Goal: Task Accomplishment & Management: Complete application form

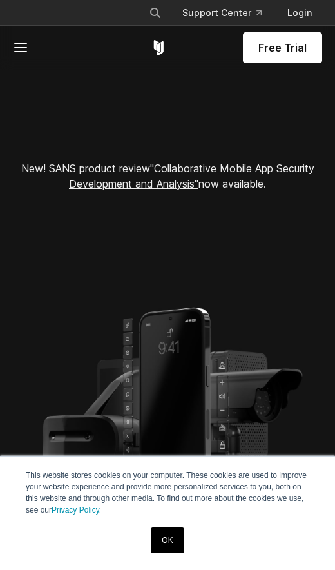
click at [21, 50] on icon at bounding box center [20, 47] width 15 height 15
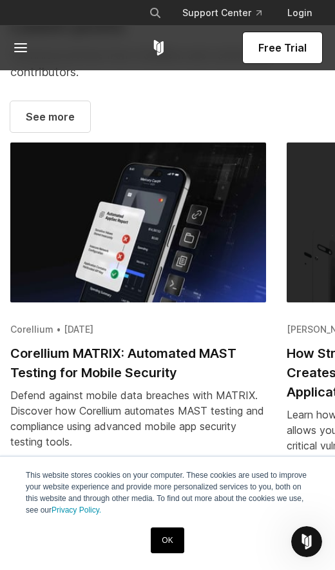
scroll to position [3254, 0]
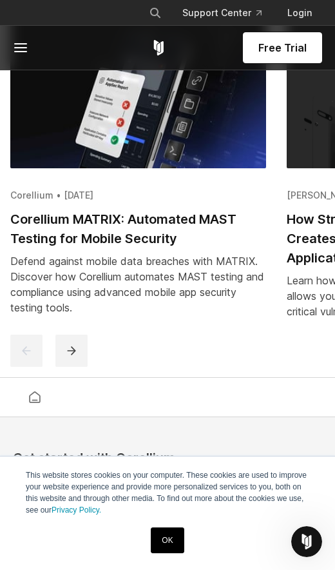
click at [226, 315] on div "Defend against mobile data breaches with MATRIX. Discover how Corellium automat…" at bounding box center [138, 285] width 256 height 62
click at [212, 248] on h2 "Corellium MATRIX: Automated MAST Testing for Mobile Security" at bounding box center [138, 229] width 256 height 39
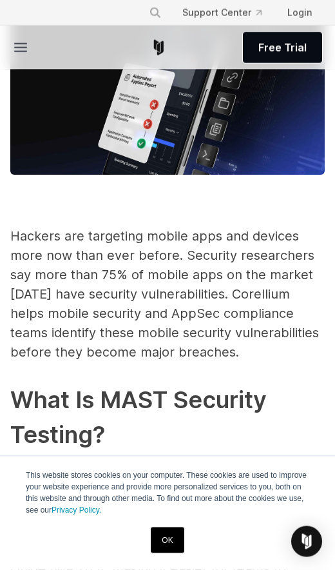
scroll to position [356, 0]
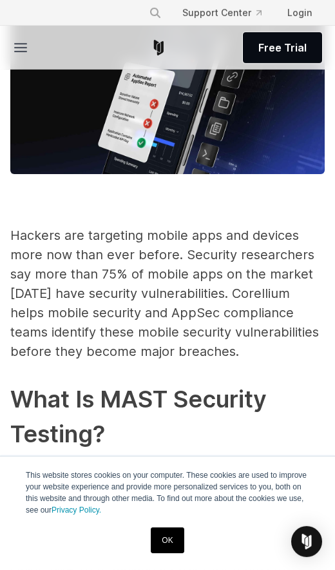
click at [249, 286] on span "Hackers are targeting mobile apps and devices more now than ever before. Securi…" at bounding box center [164, 294] width 309 height 132
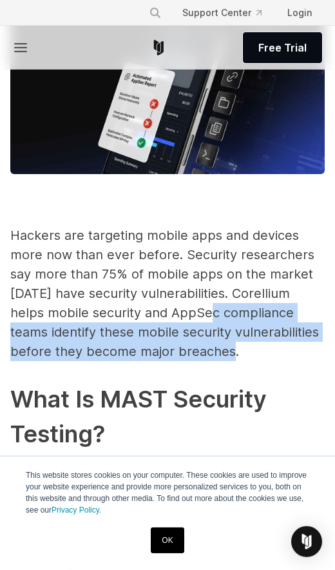
click at [258, 341] on p "Hackers are targeting mobile apps and devices more now than ever before. Securi…" at bounding box center [167, 293] width 315 height 135
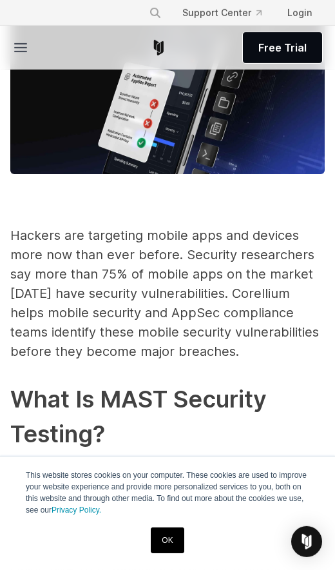
click at [189, 331] on span "Hackers are targeting mobile apps and devices more now than ever before. Securi…" at bounding box center [164, 294] width 309 height 132
click at [158, 299] on span "Hackers are targeting mobile apps and devices more now than ever before. Securi…" at bounding box center [164, 294] width 309 height 132
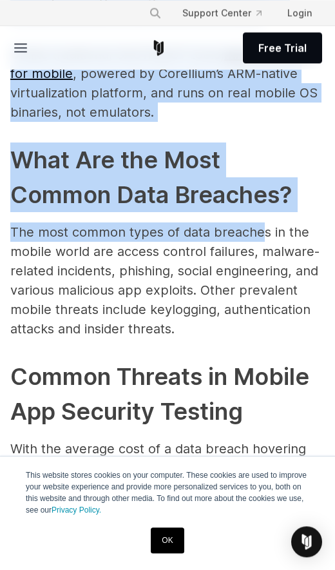
scroll to position [934, 0]
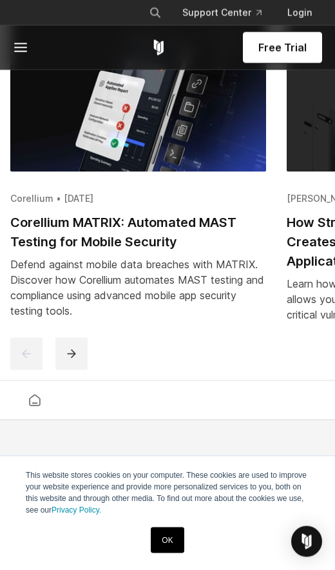
click at [175, 539] on link "OK" at bounding box center [167, 541] width 33 height 26
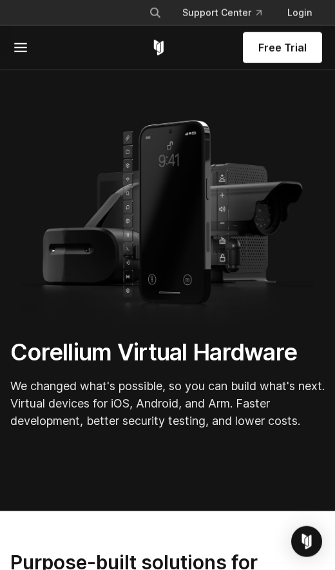
click at [20, 45] on icon at bounding box center [20, 47] width 15 height 15
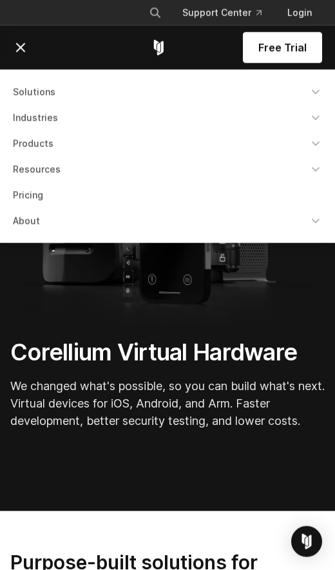
scroll to position [187, 0]
click at [285, 223] on link "About" at bounding box center [167, 221] width 325 height 23
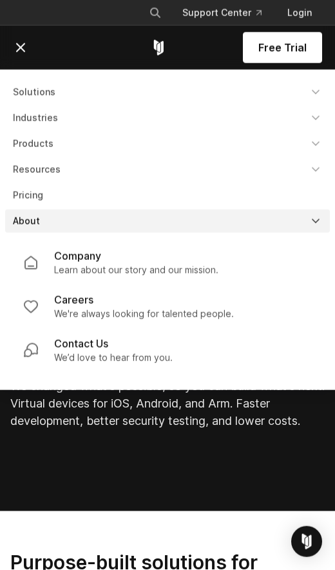
click at [247, 265] on link "Company Learn about our story and our mission." at bounding box center [168, 263] width 310 height 44
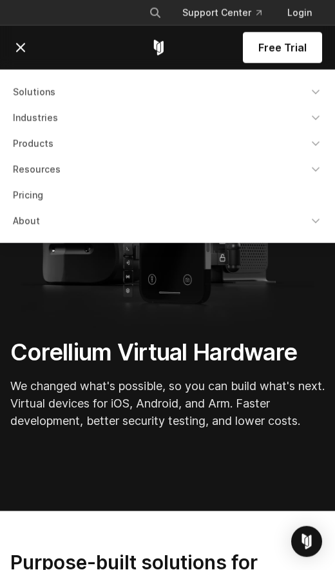
click at [279, 201] on link "Pricing" at bounding box center [167, 195] width 325 height 23
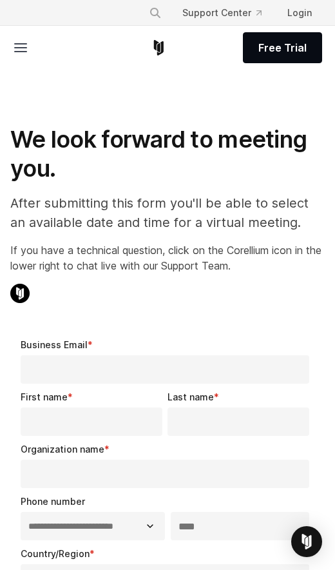
select select "**"
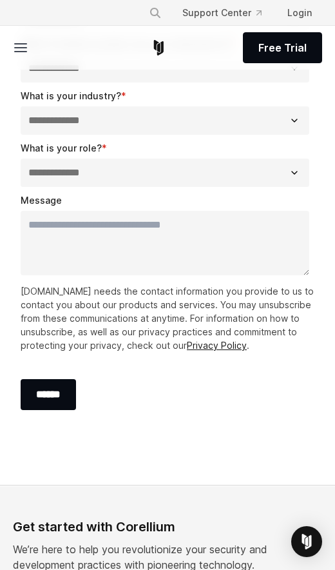
click at [196, 275] on textarea "Message" at bounding box center [165, 243] width 289 height 65
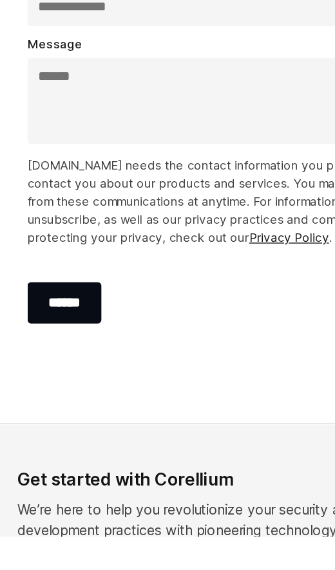
type textarea "******"
